Goal: Task Accomplishment & Management: Use online tool/utility

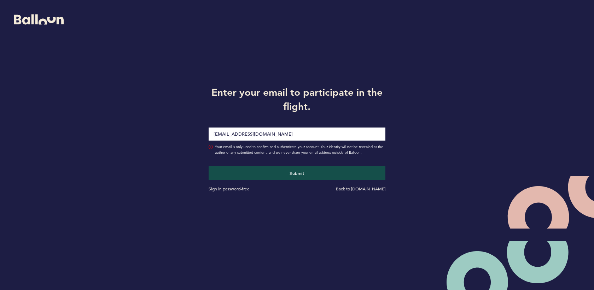
type input "[EMAIL_ADDRESS][DOMAIN_NAME]"
click at [208, 166] on button "Submit" at bounding box center [296, 173] width 177 height 14
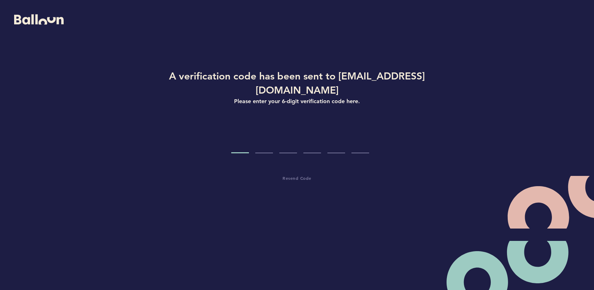
click at [249, 133] on div at bounding box center [297, 140] width 286 height 27
click at [242, 133] on input "Code digit 1" at bounding box center [240, 140] width 18 height 27
type input "7"
type input "6"
type input "4"
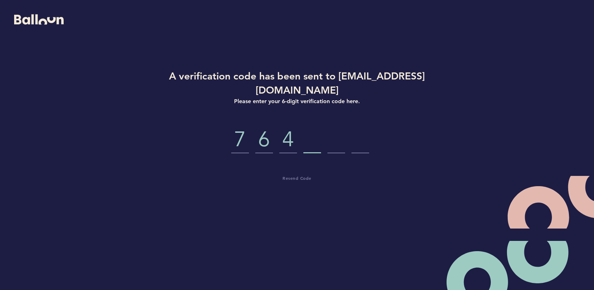
type input "6"
type input "7"
type input "6"
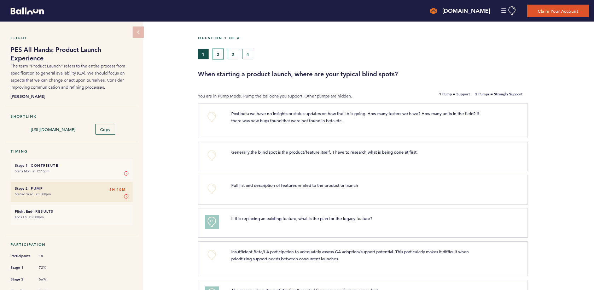
click at [216, 49] on button "2" at bounding box center [218, 54] width 11 height 11
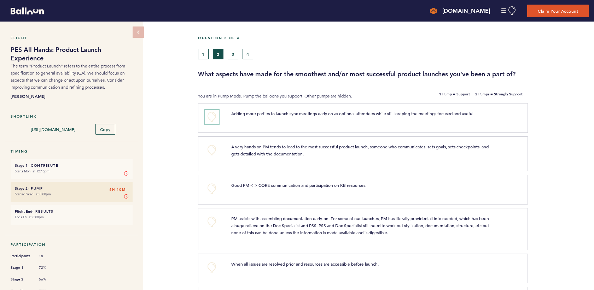
click at [212, 114] on button "+0" at bounding box center [212, 117] width 14 height 14
click at [211, 148] on button "+0" at bounding box center [212, 150] width 14 height 14
click at [212, 153] on button "+1" at bounding box center [212, 150] width 14 height 14
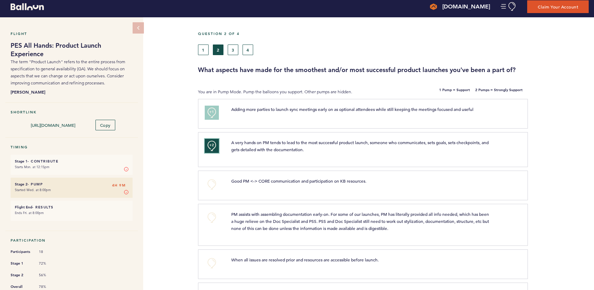
scroll to position [10, 0]
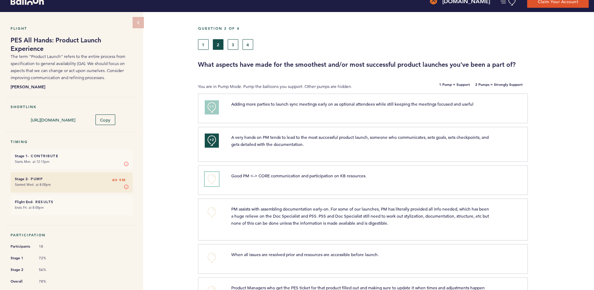
click at [208, 177] on button "+0" at bounding box center [212, 179] width 14 height 14
click at [208, 177] on button "+1" at bounding box center [212, 179] width 14 height 14
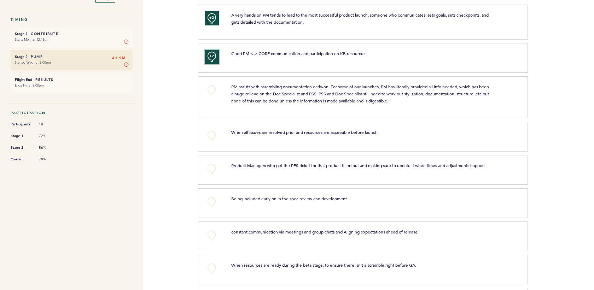
scroll to position [180, 0]
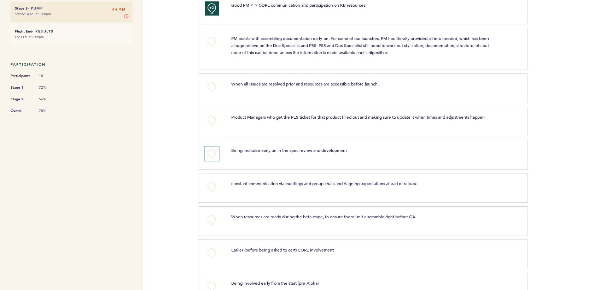
click at [210, 152] on button "+0" at bounding box center [212, 154] width 14 height 14
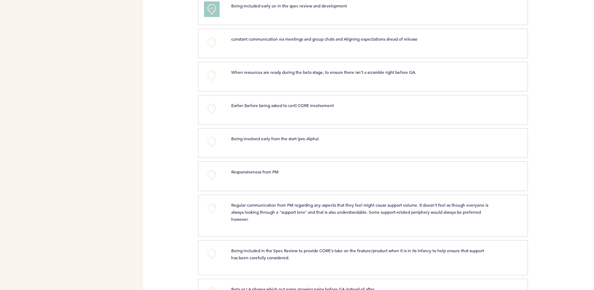
scroll to position [331, 0]
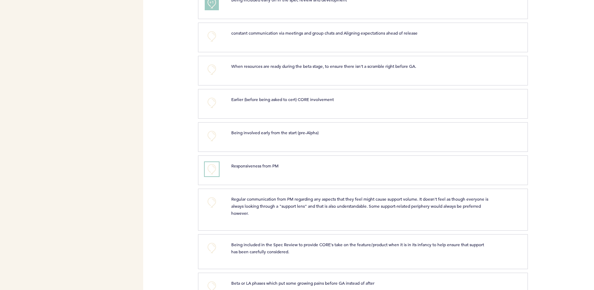
click at [210, 173] on button "+0" at bounding box center [212, 169] width 14 height 14
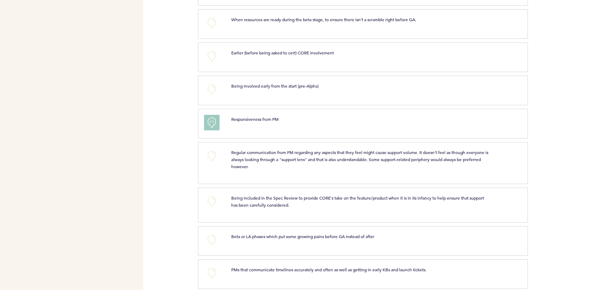
scroll to position [390, 0]
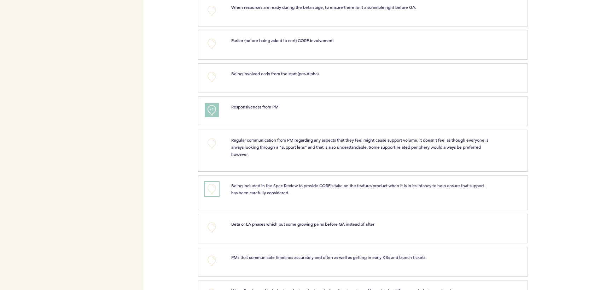
click at [209, 196] on button "+0" at bounding box center [212, 189] width 14 height 14
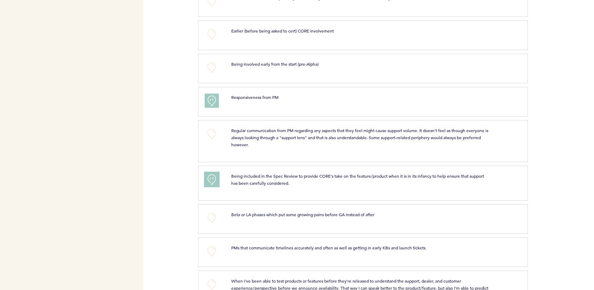
scroll to position [401, 0]
click at [220, 218] on div "+0" at bounding box center [212, 217] width 27 height 14
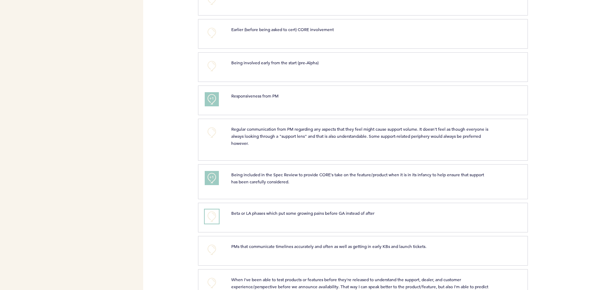
click at [214, 222] on button "+0" at bounding box center [212, 217] width 14 height 14
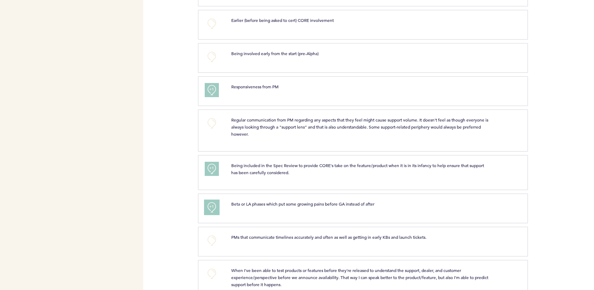
scroll to position [411, 0]
click at [210, 247] on button "+0" at bounding box center [212, 240] width 14 height 14
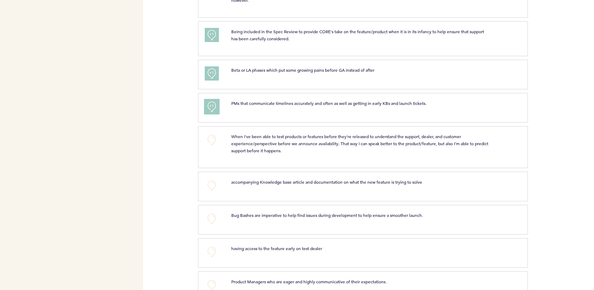
scroll to position [556, 0]
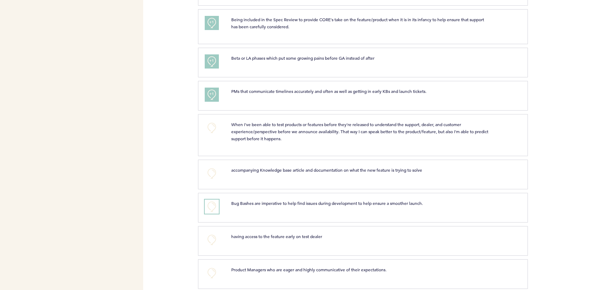
click at [218, 207] on button "+0" at bounding box center [212, 207] width 14 height 14
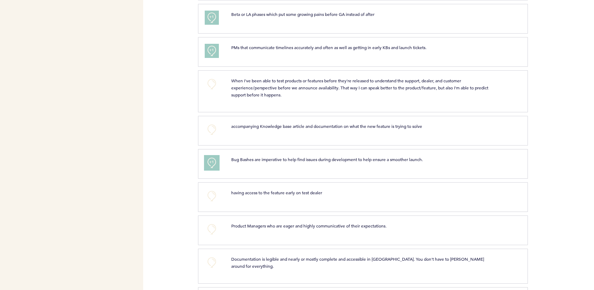
scroll to position [641, 0]
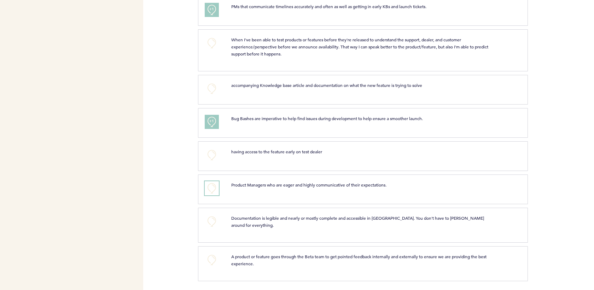
click at [210, 192] on button "+0" at bounding box center [212, 188] width 14 height 14
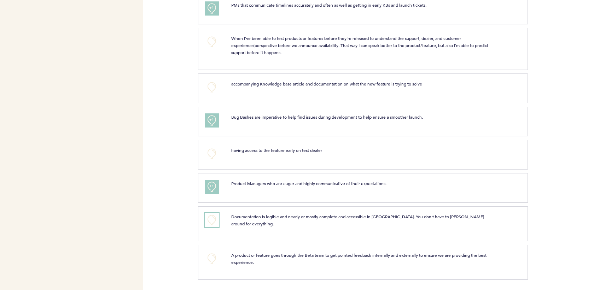
click at [207, 225] on button "+0" at bounding box center [212, 220] width 14 height 14
click at [212, 223] on span "+1" at bounding box center [211, 219] width 5 height 7
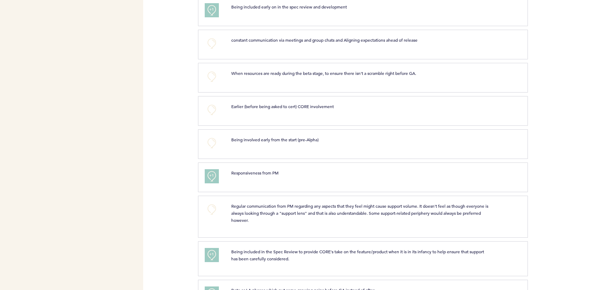
scroll to position [0, 0]
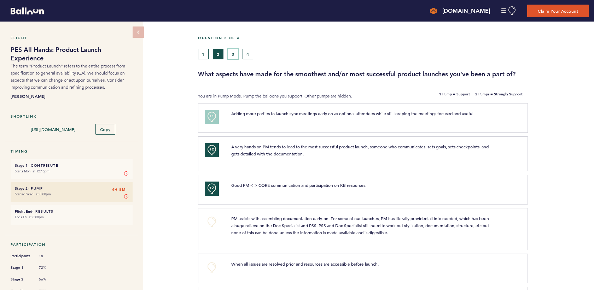
click at [230, 57] on button "3" at bounding box center [233, 54] width 11 height 11
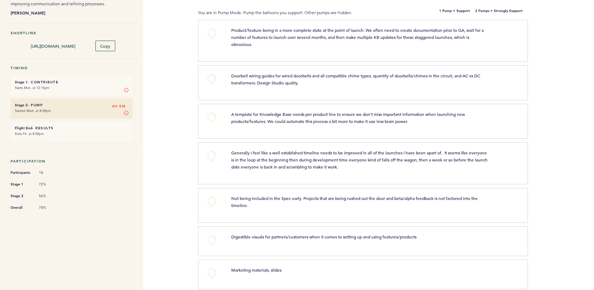
scroll to position [118, 0]
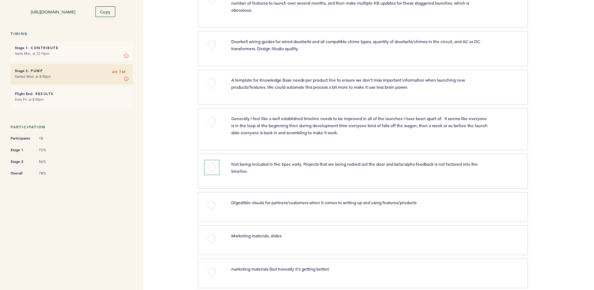
click at [212, 163] on button "+0" at bounding box center [212, 167] width 14 height 14
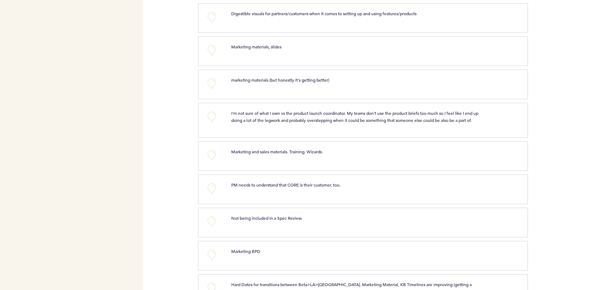
scroll to position [336, 0]
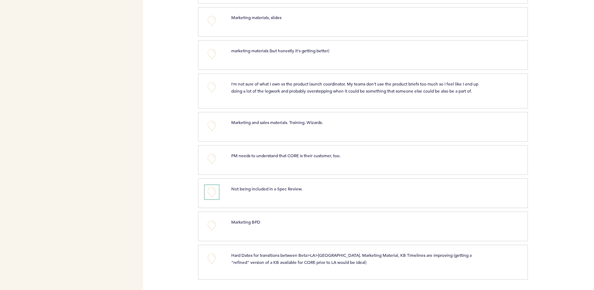
click at [209, 188] on button "+0" at bounding box center [212, 192] width 14 height 14
click at [221, 257] on div "+0" at bounding box center [212, 261] width 27 height 19
click at [214, 261] on button "+0" at bounding box center [212, 259] width 14 height 14
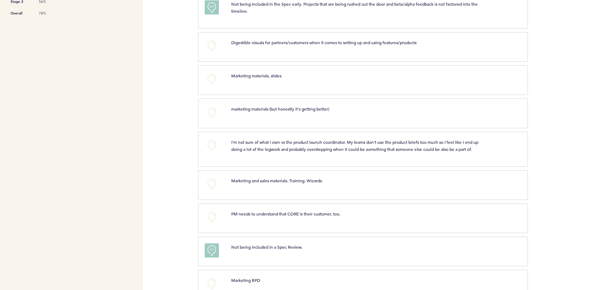
scroll to position [0, 0]
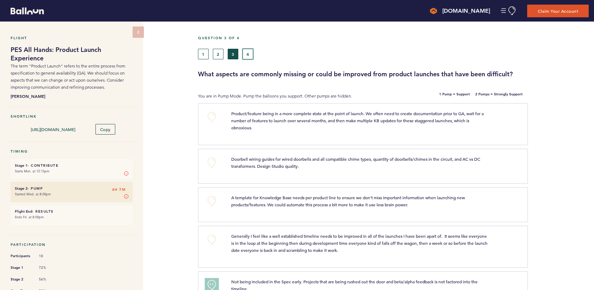
click at [250, 54] on button "4" at bounding box center [247, 54] width 11 height 11
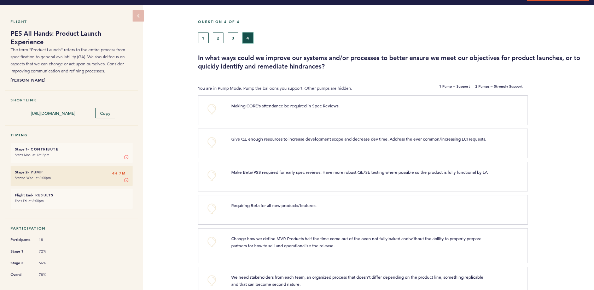
scroll to position [29, 0]
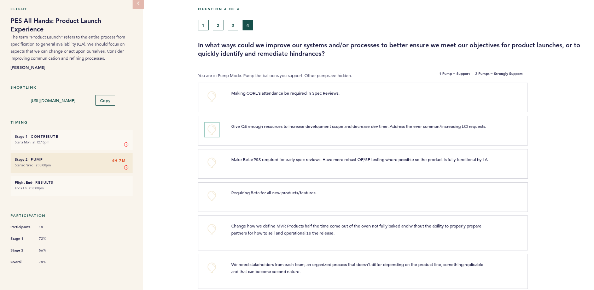
click at [210, 125] on button "+0" at bounding box center [212, 130] width 14 height 14
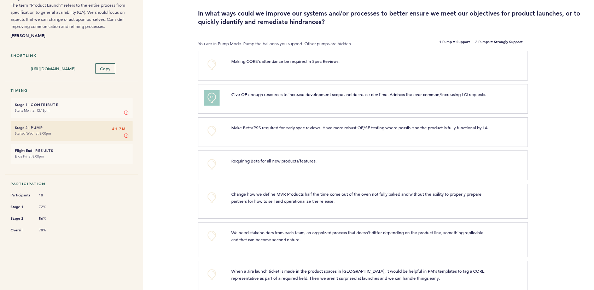
scroll to position [66, 0]
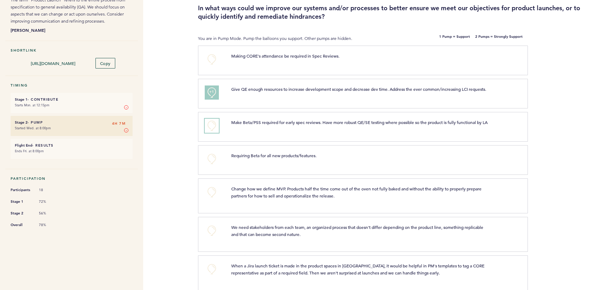
click at [215, 131] on button "+0" at bounding box center [212, 126] width 14 height 14
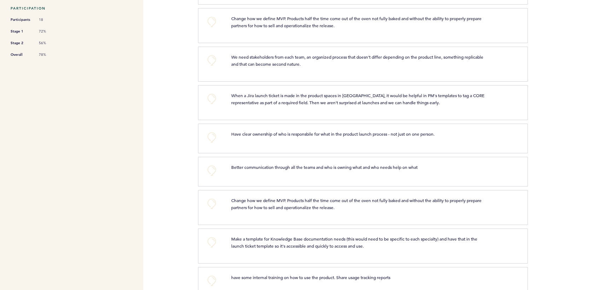
scroll to position [288, 0]
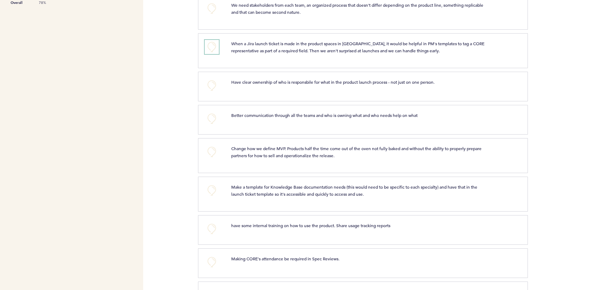
click at [211, 54] on button "+0" at bounding box center [212, 47] width 14 height 14
click at [217, 126] on button "+0" at bounding box center [212, 119] width 14 height 14
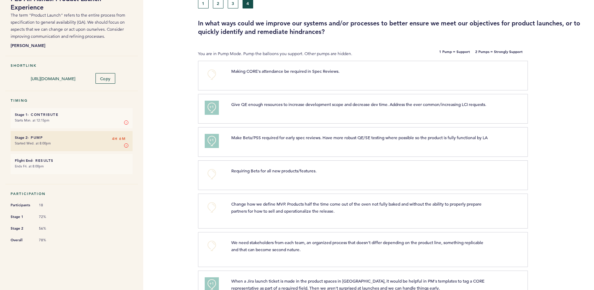
scroll to position [49, 0]
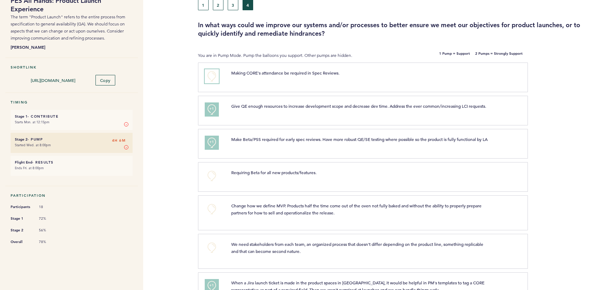
click at [211, 72] on button "+0" at bounding box center [212, 76] width 14 height 14
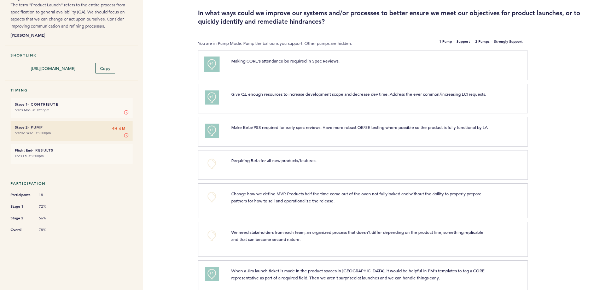
scroll to position [0, 0]
